Goal: Check status: Check status

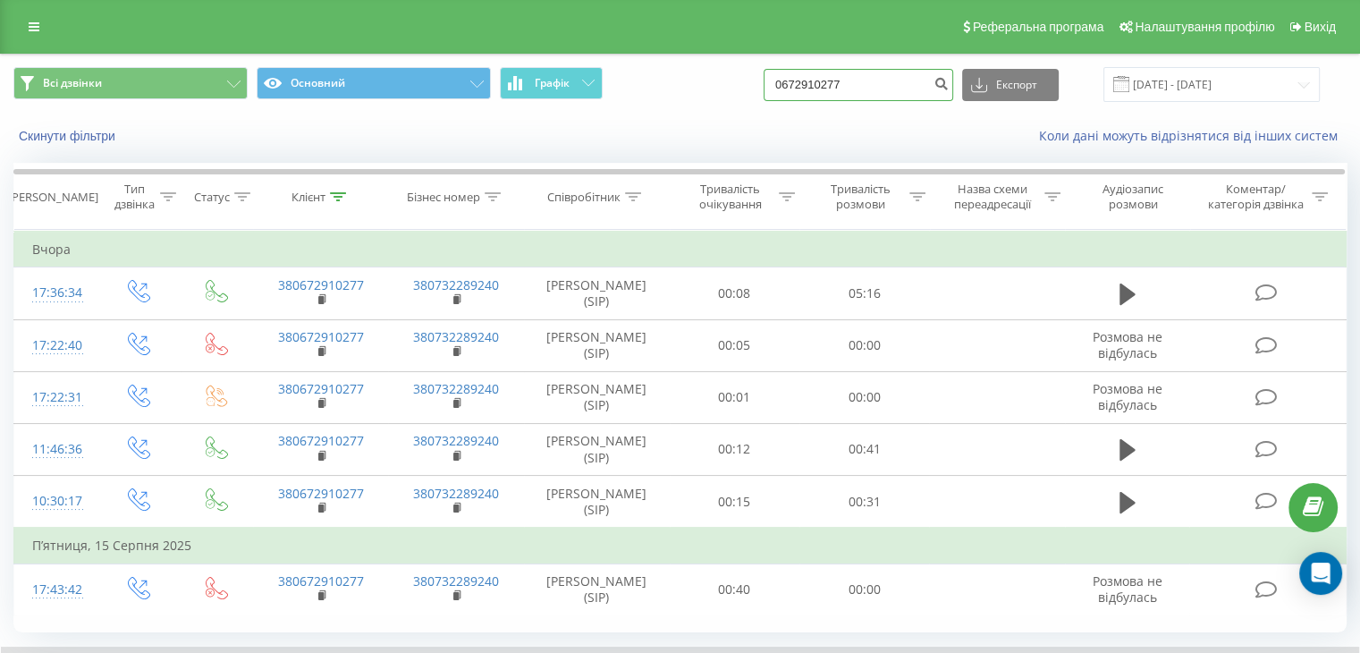
drag, startPoint x: 908, startPoint y: 79, endPoint x: 622, endPoint y: 42, distance: 287.6
click at [622, 42] on div "Реферальна програма Налаштування профілю Вихід Всі дзвінки Основний Графік 0672…" at bounding box center [680, 384] width 1360 height 768
paste input "5671883"
type input "0675671883"
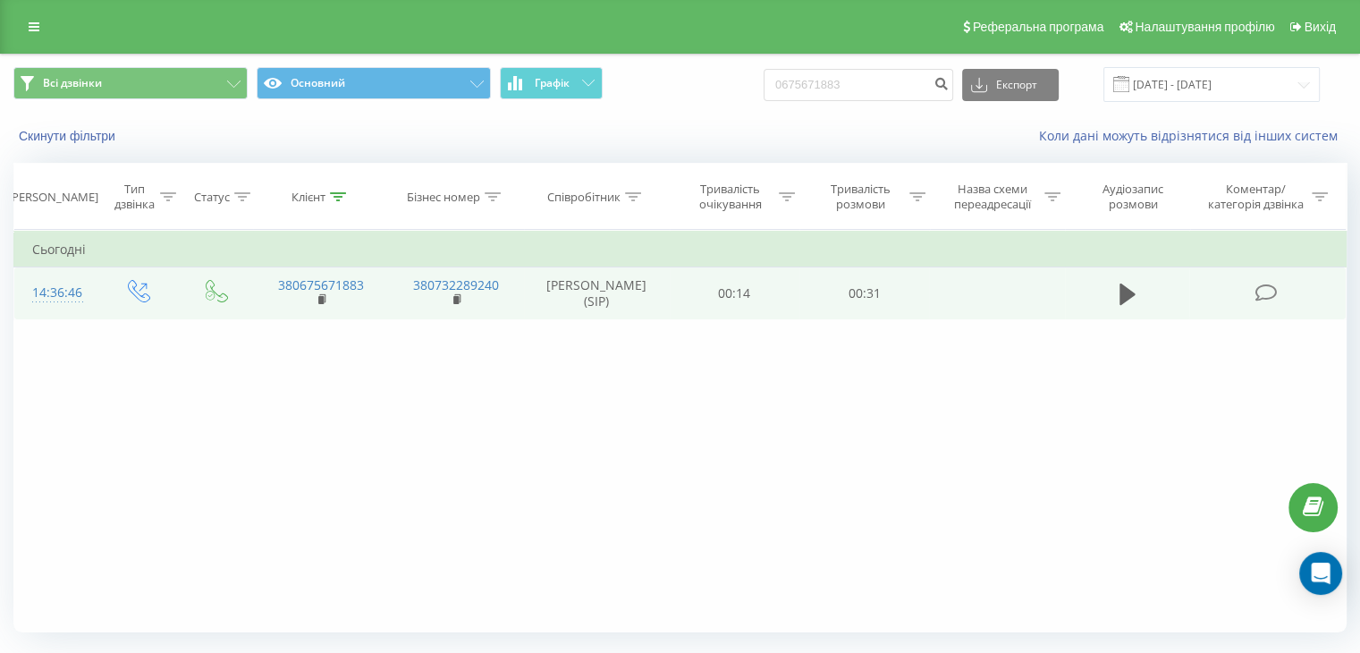
click at [1112, 285] on td at bounding box center [1127, 293] width 125 height 52
click at [1130, 291] on icon at bounding box center [1127, 293] width 16 height 21
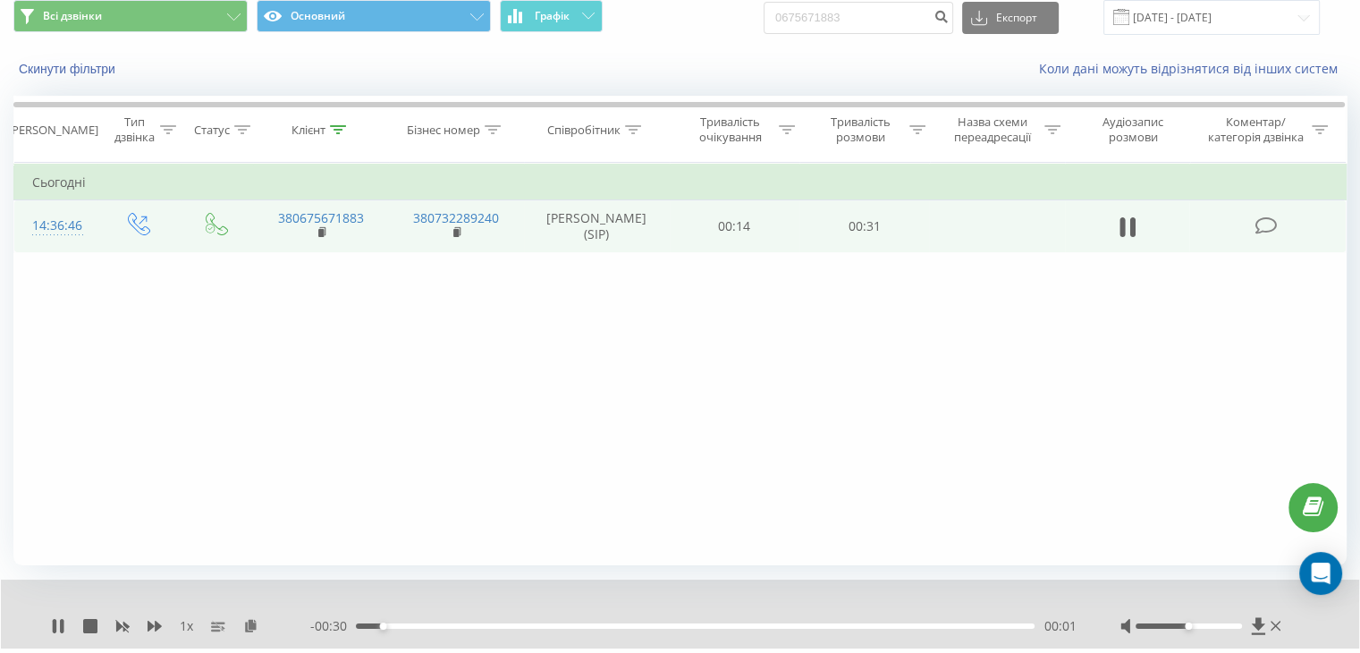
scroll to position [114, 0]
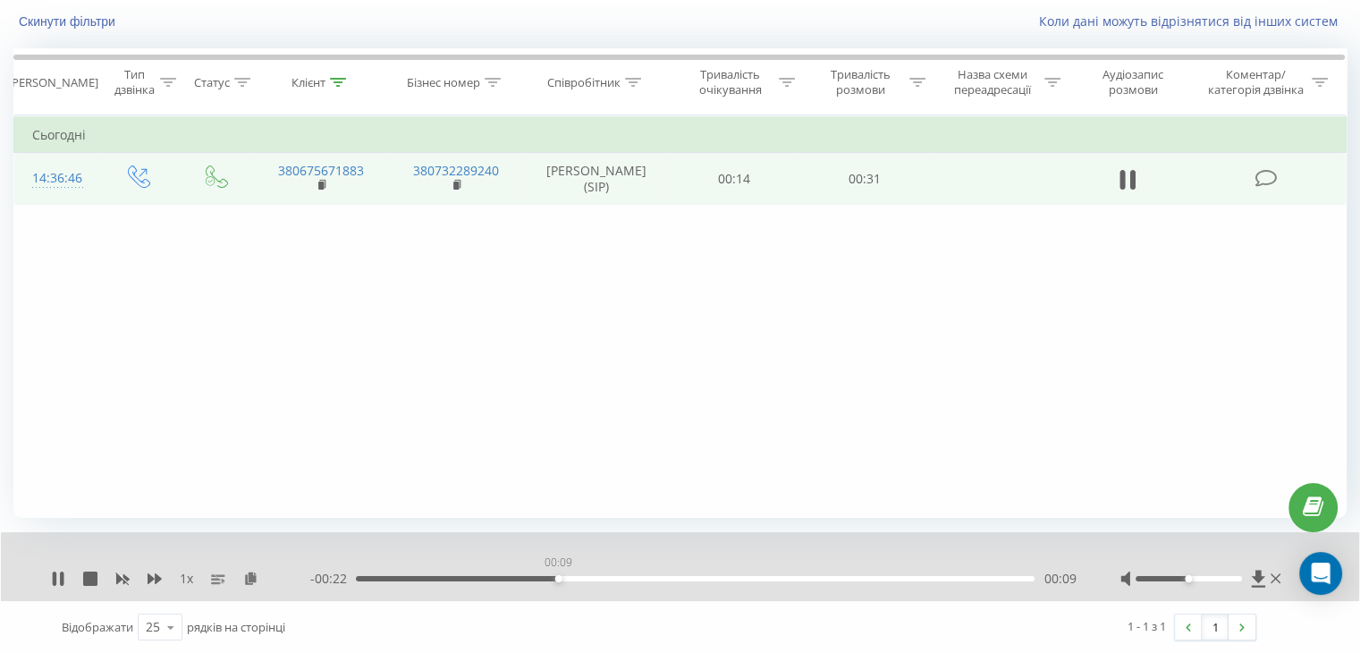
click at [558, 576] on div "00:09" at bounding box center [695, 578] width 679 height 5
click at [704, 579] on div "00:10" at bounding box center [695, 578] width 679 height 5
click at [57, 572] on icon at bounding box center [58, 578] width 14 height 14
